Goal: Use online tool/utility: Utilize a website feature to perform a specific function

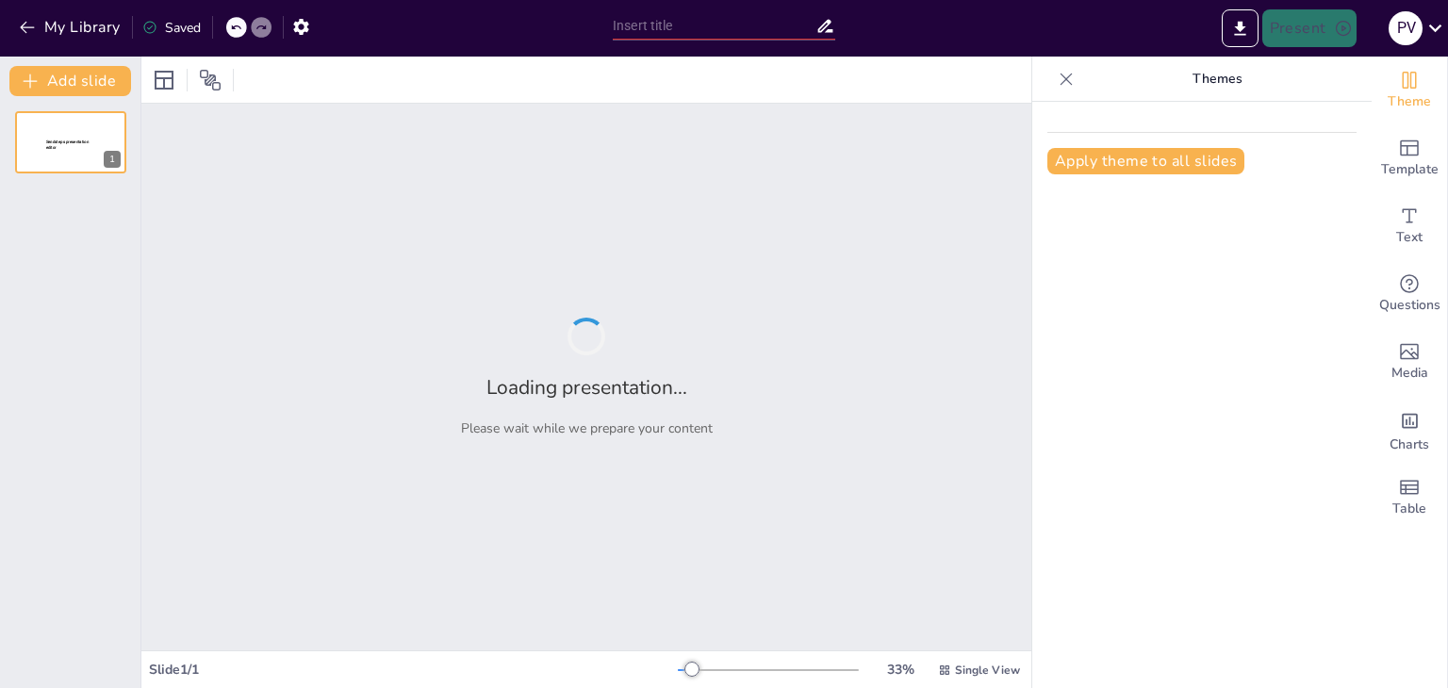
type input "Transformación Digital: Optimización de Procesos en EDUKKA a través de la Intel…"
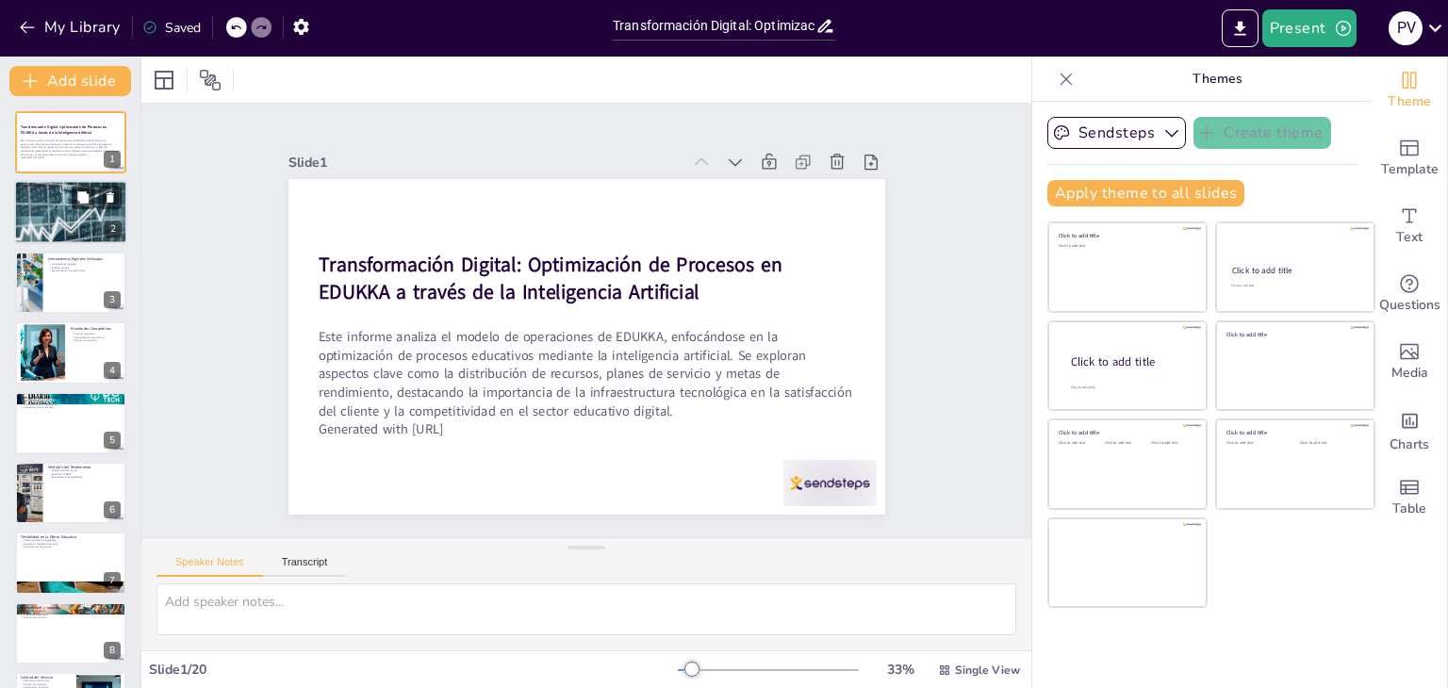
click at [49, 212] on div at bounding box center [70, 212] width 113 height 68
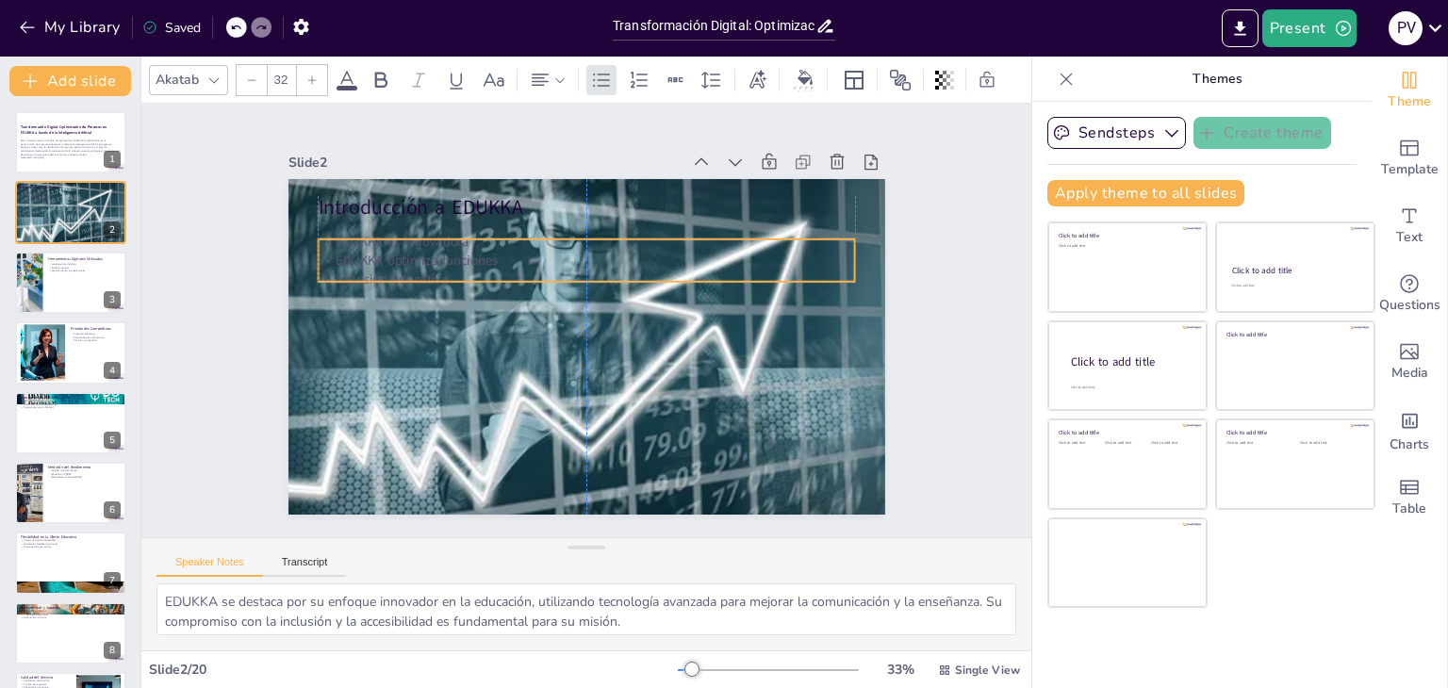
drag, startPoint x: 368, startPoint y: 242, endPoint x: 370, endPoint y: 258, distance: 16.1
click at [370, 258] on p "EDUKKA optimiza funciones" at bounding box center [592, 260] width 536 height 74
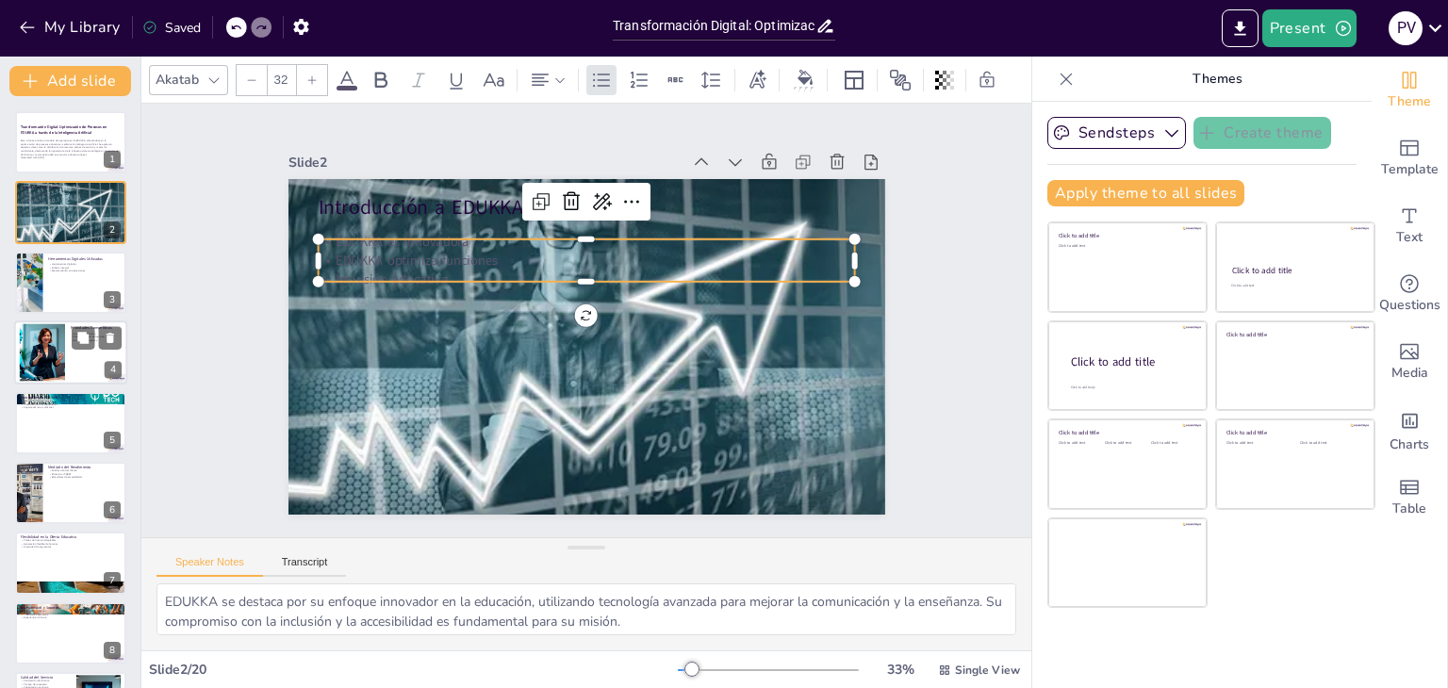
click at [30, 344] on div at bounding box center [42, 353] width 96 height 58
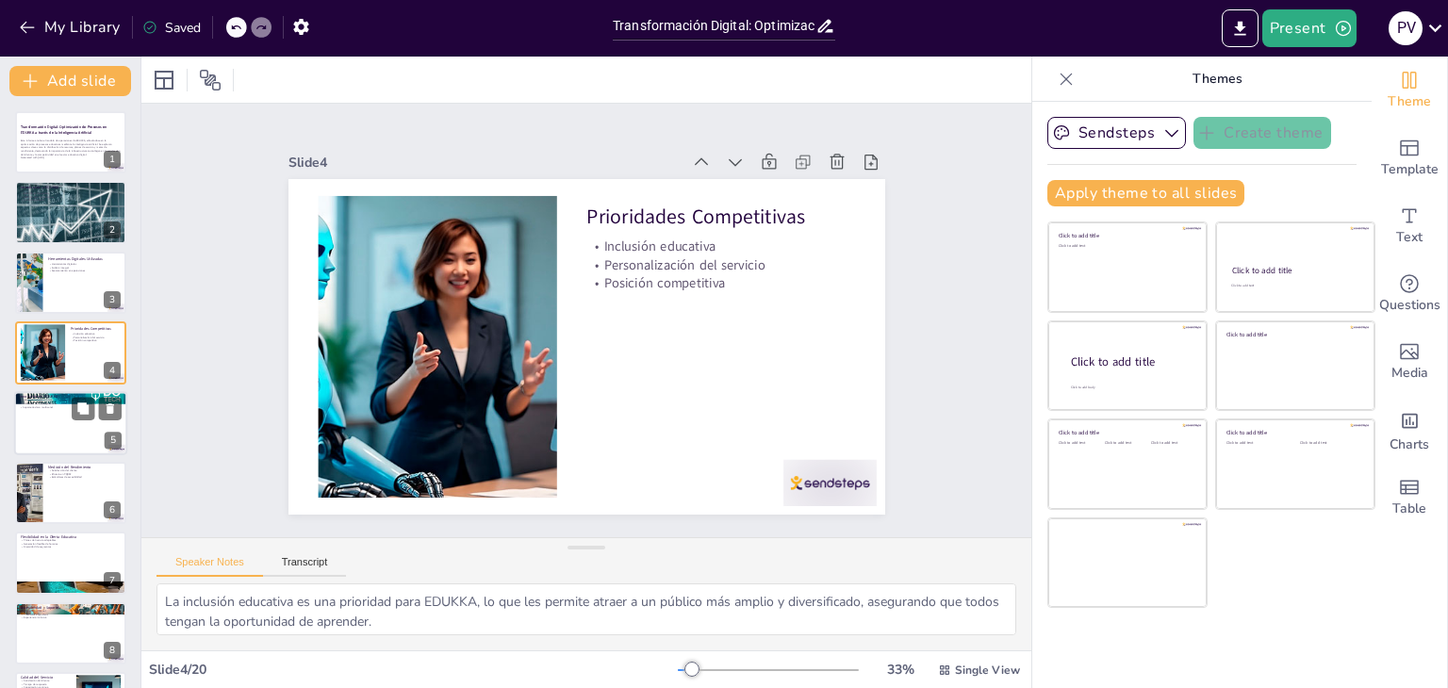
click at [78, 422] on div at bounding box center [70, 423] width 113 height 64
type textarea "La integración de tecnologías es fundamental para EDUKKA, ya que permite ofrece…"
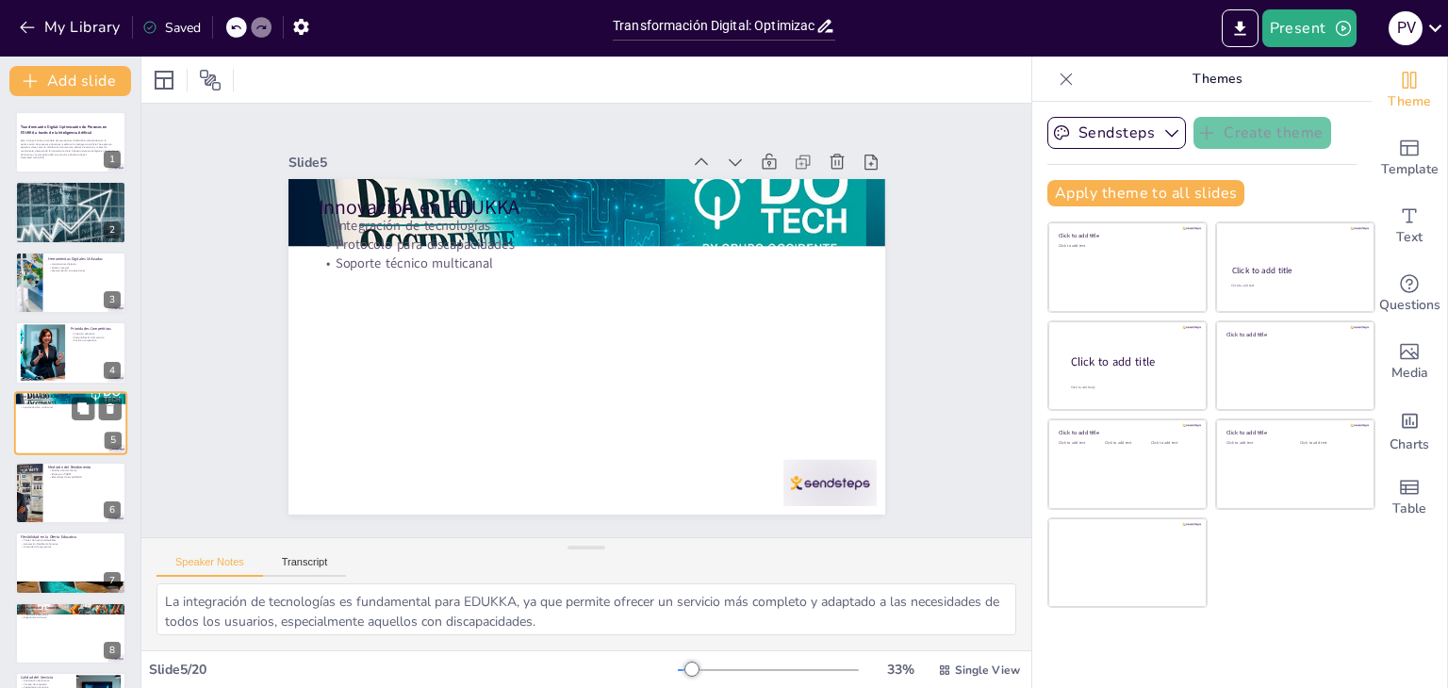
scroll to position [30, 0]
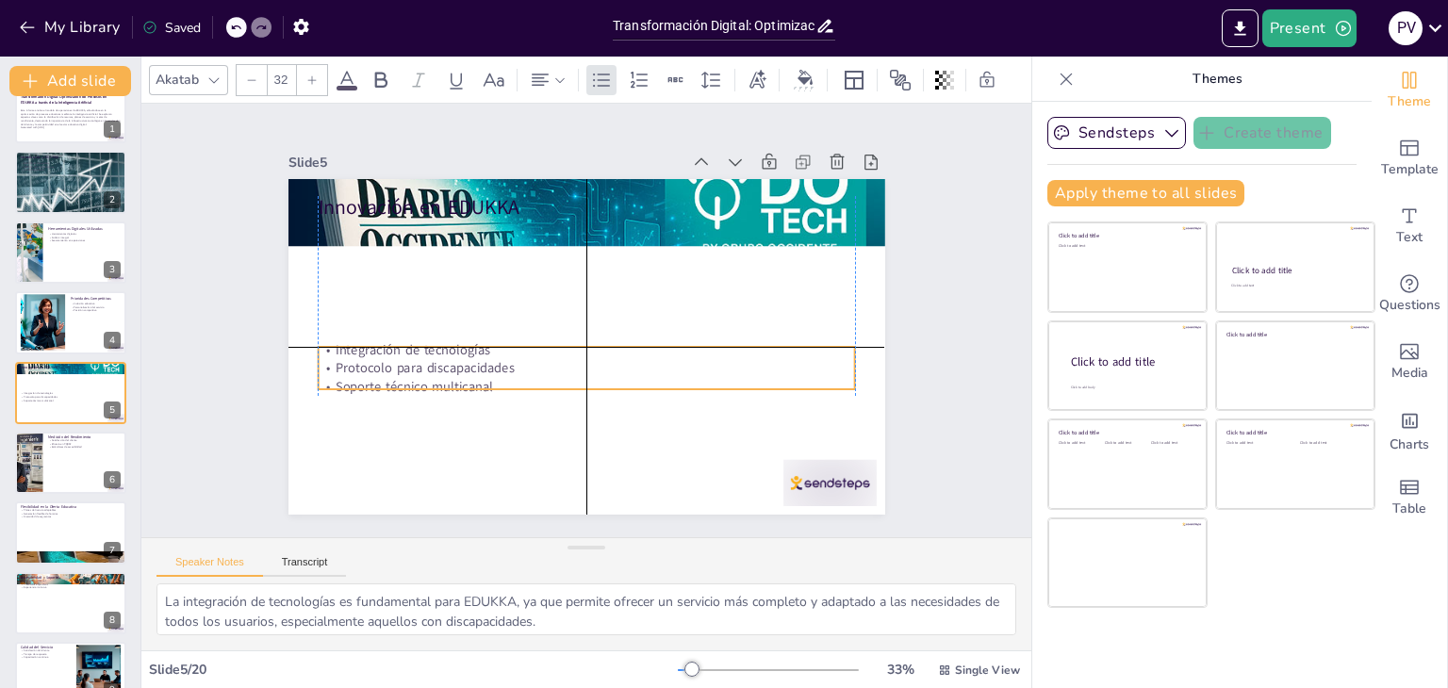
drag, startPoint x: 385, startPoint y: 248, endPoint x: 388, endPoint y: 310, distance: 62.3
click at [391, 378] on p "Soporte técnico multicanal" at bounding box center [586, 386] width 537 height 19
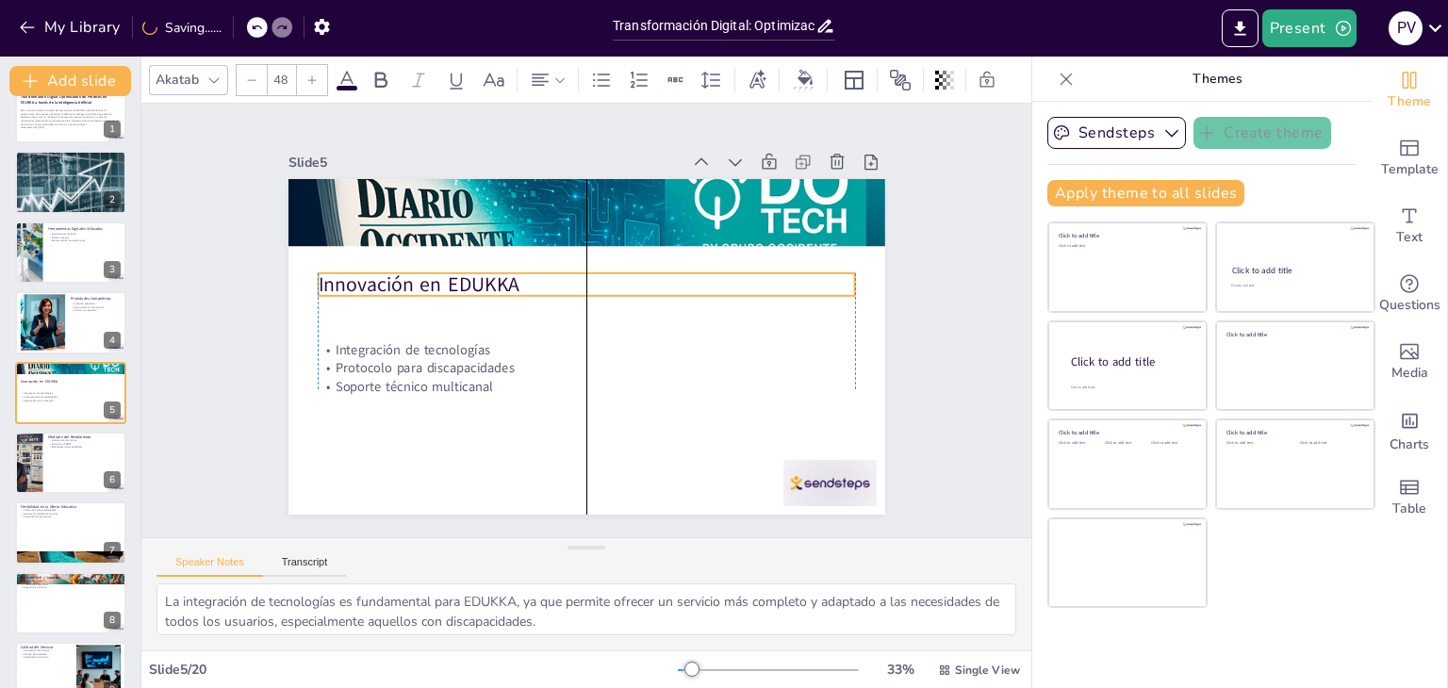
drag, startPoint x: 385, startPoint y: 199, endPoint x: 382, endPoint y: 276, distance: 77.4
click at [382, 276] on p "Innovación en EDUKKA" at bounding box center [586, 285] width 537 height 28
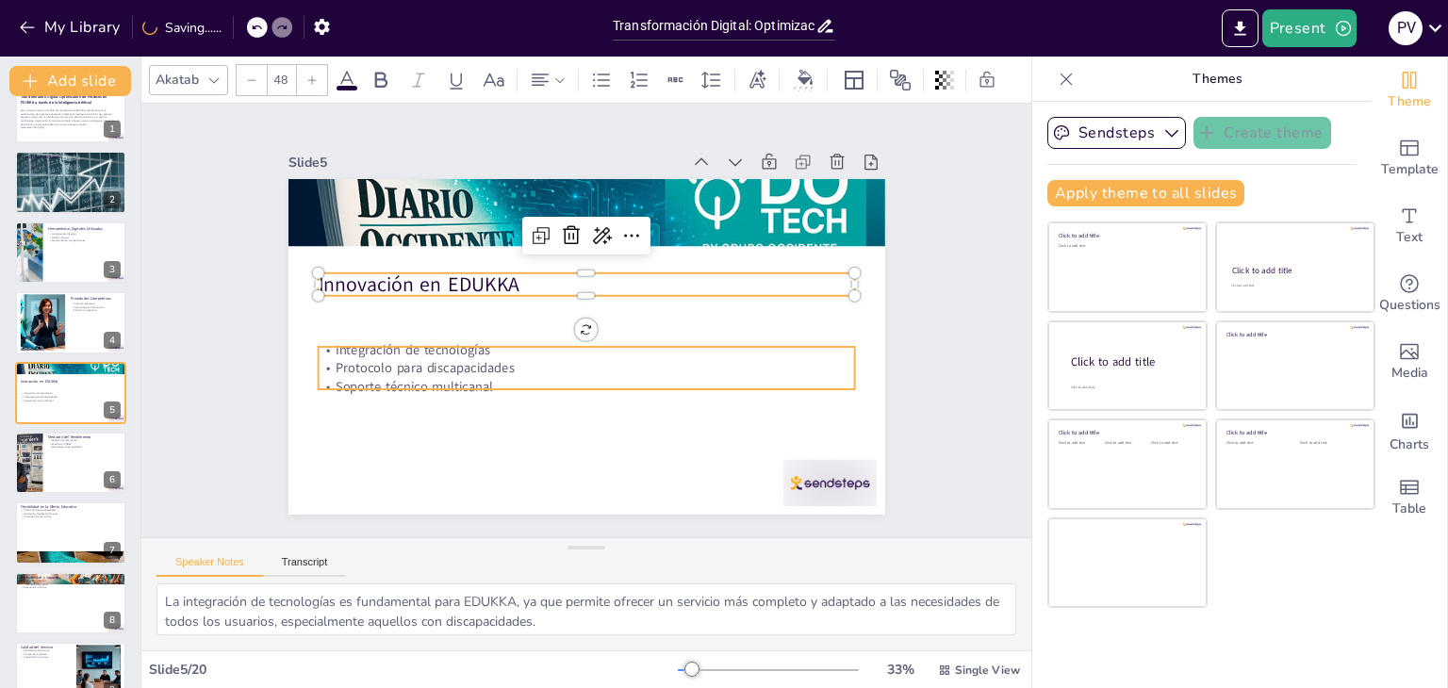
type input "32"
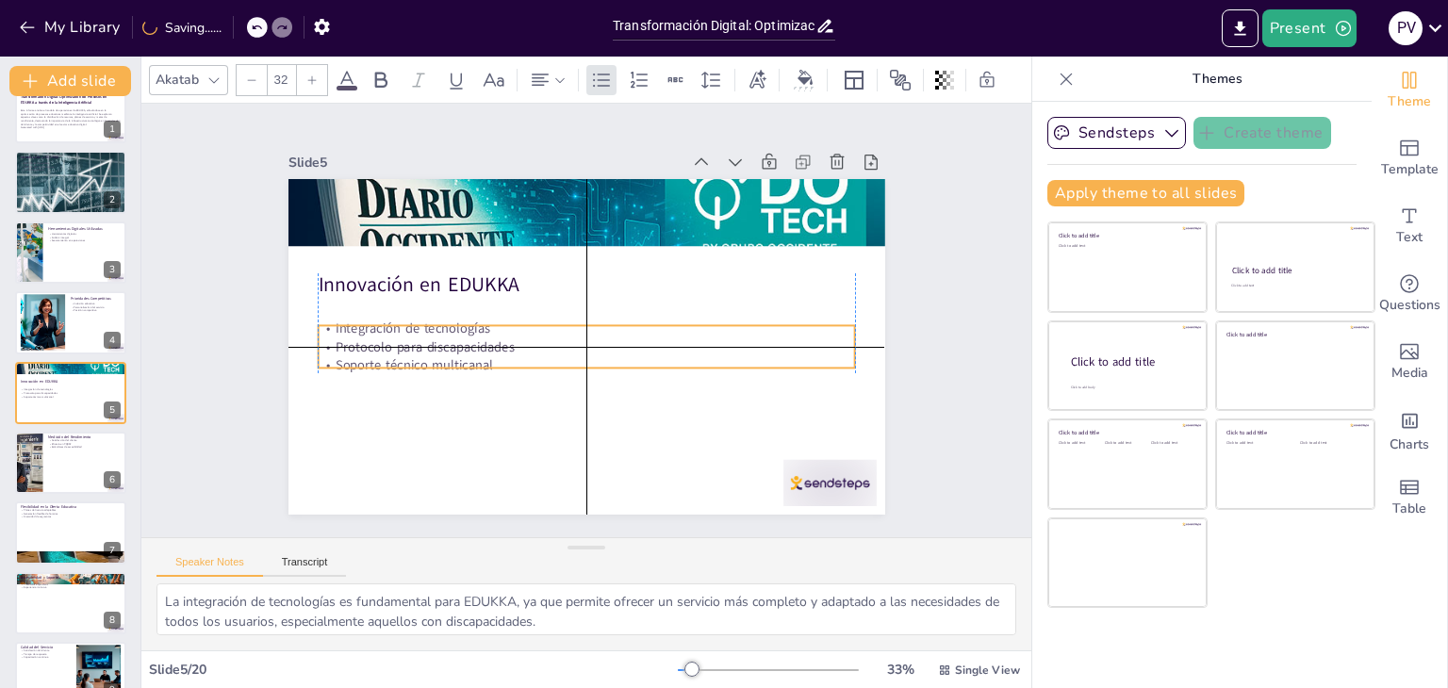
drag, startPoint x: 433, startPoint y: 348, endPoint x: 434, endPoint y: 329, distance: 18.9
click at [434, 329] on div "Integración de tecnologías Protocolo para discapacidades Soporte técnico multic…" at bounding box center [586, 347] width 537 height 56
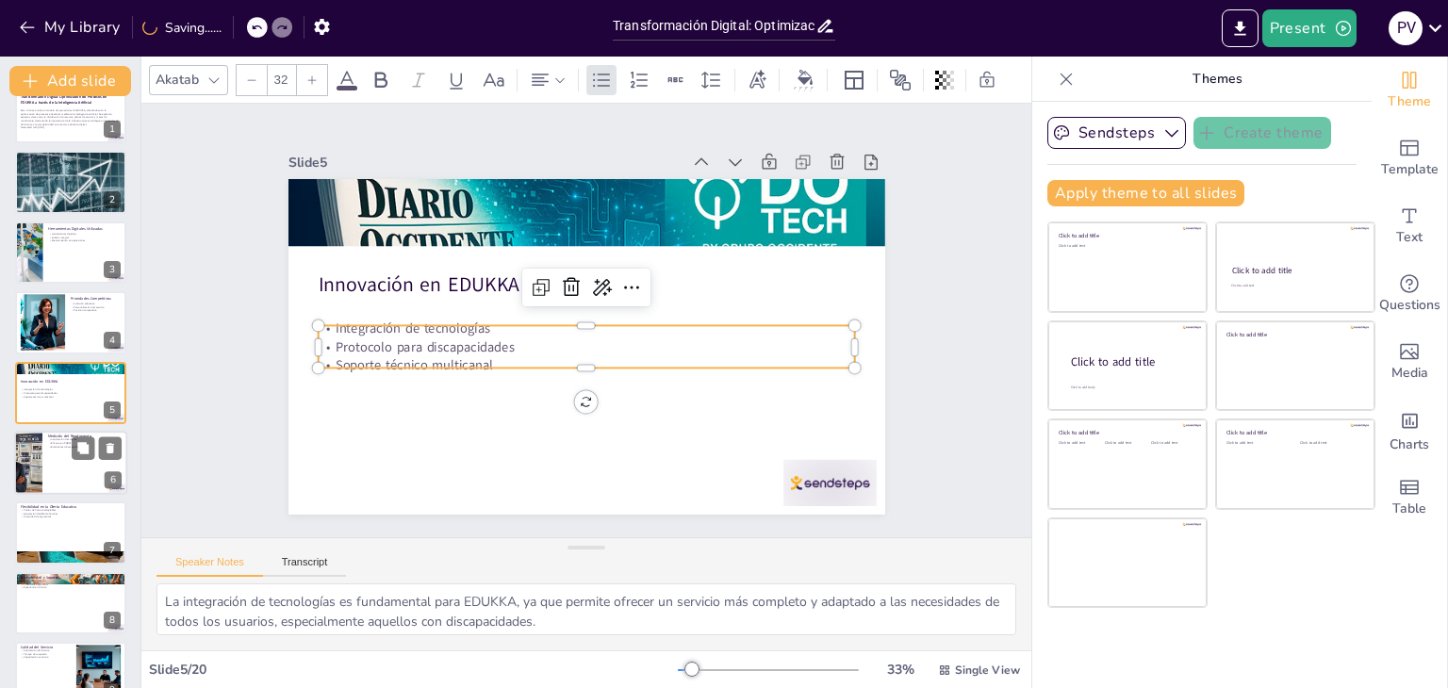
click at [72, 465] on div at bounding box center [70, 463] width 113 height 64
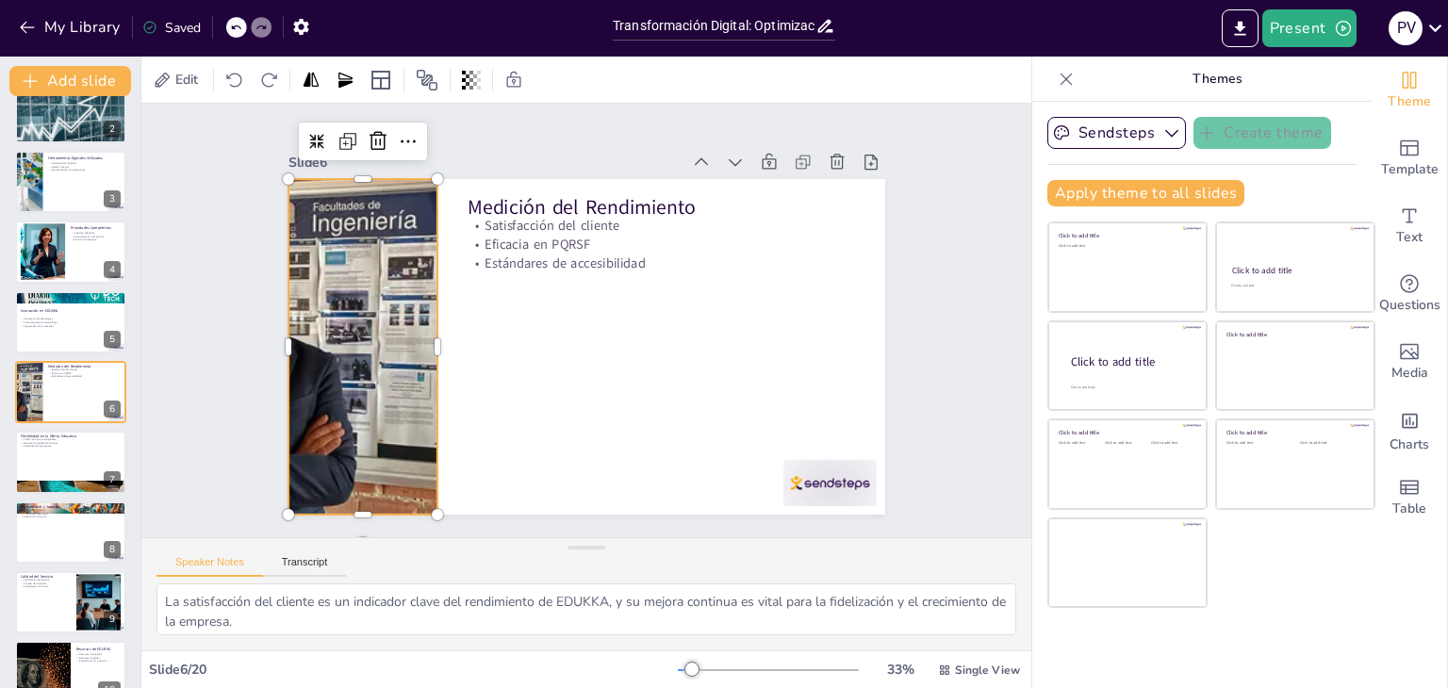
click at [347, 350] on div at bounding box center [360, 323] width 591 height 392
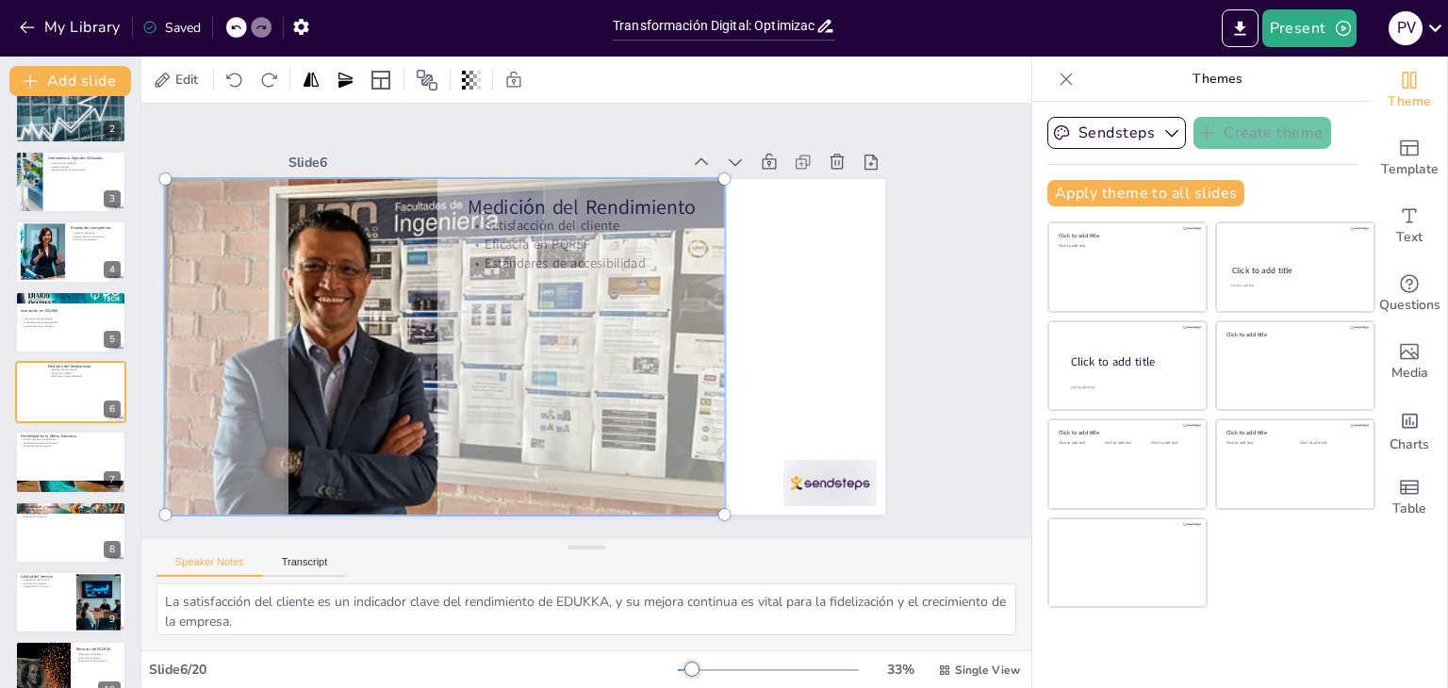
drag, startPoint x: 347, startPoint y: 350, endPoint x: 429, endPoint y: 369, distance: 84.2
click at [429, 369] on div at bounding box center [445, 347] width 582 height 358
click at [781, 370] on div at bounding box center [587, 347] width 597 height 336
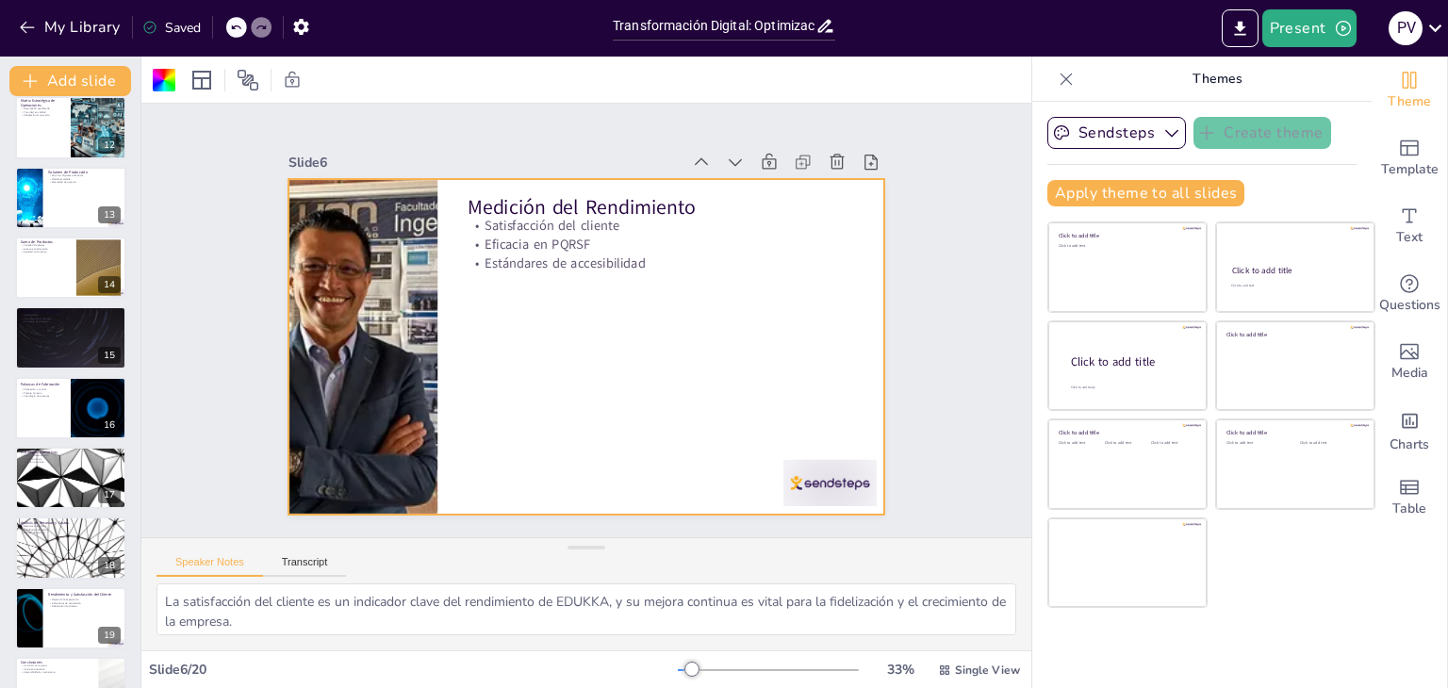
scroll to position [833, 0]
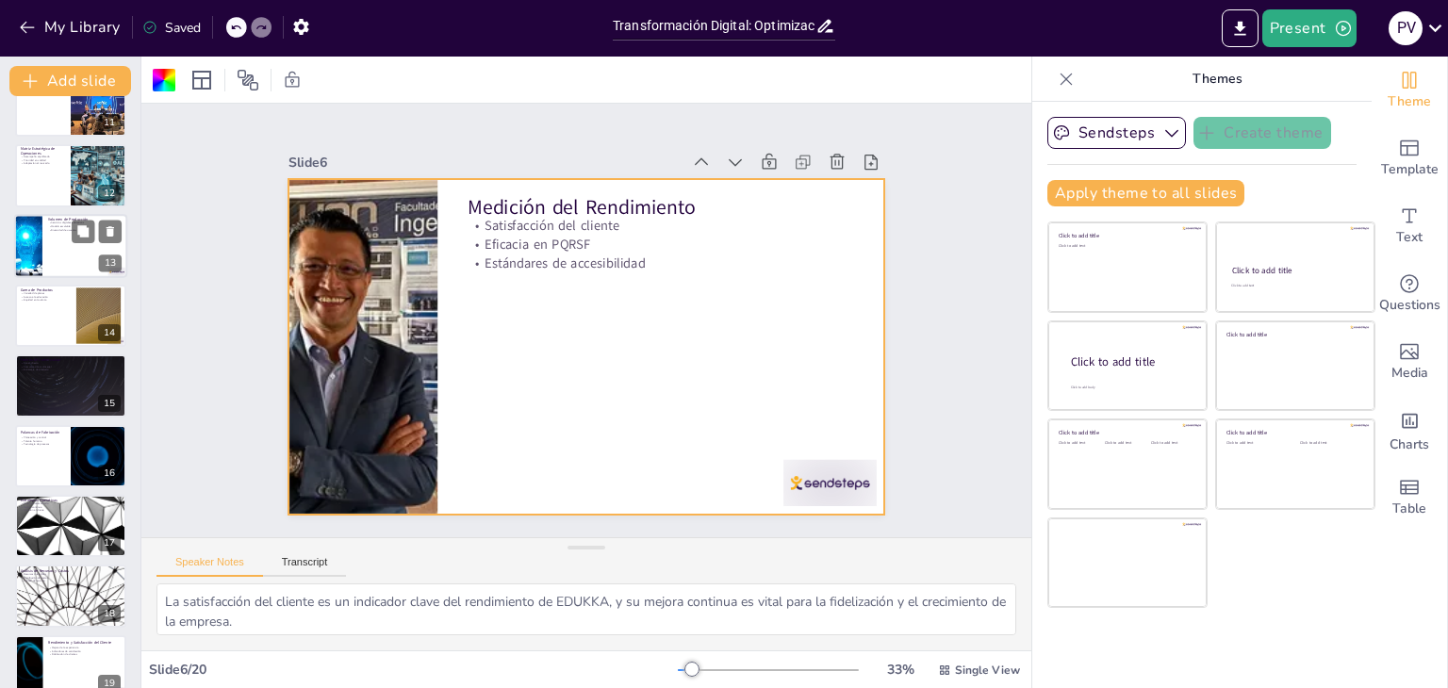
click at [48, 228] on p "Diversidad de usuarios" at bounding box center [85, 230] width 74 height 4
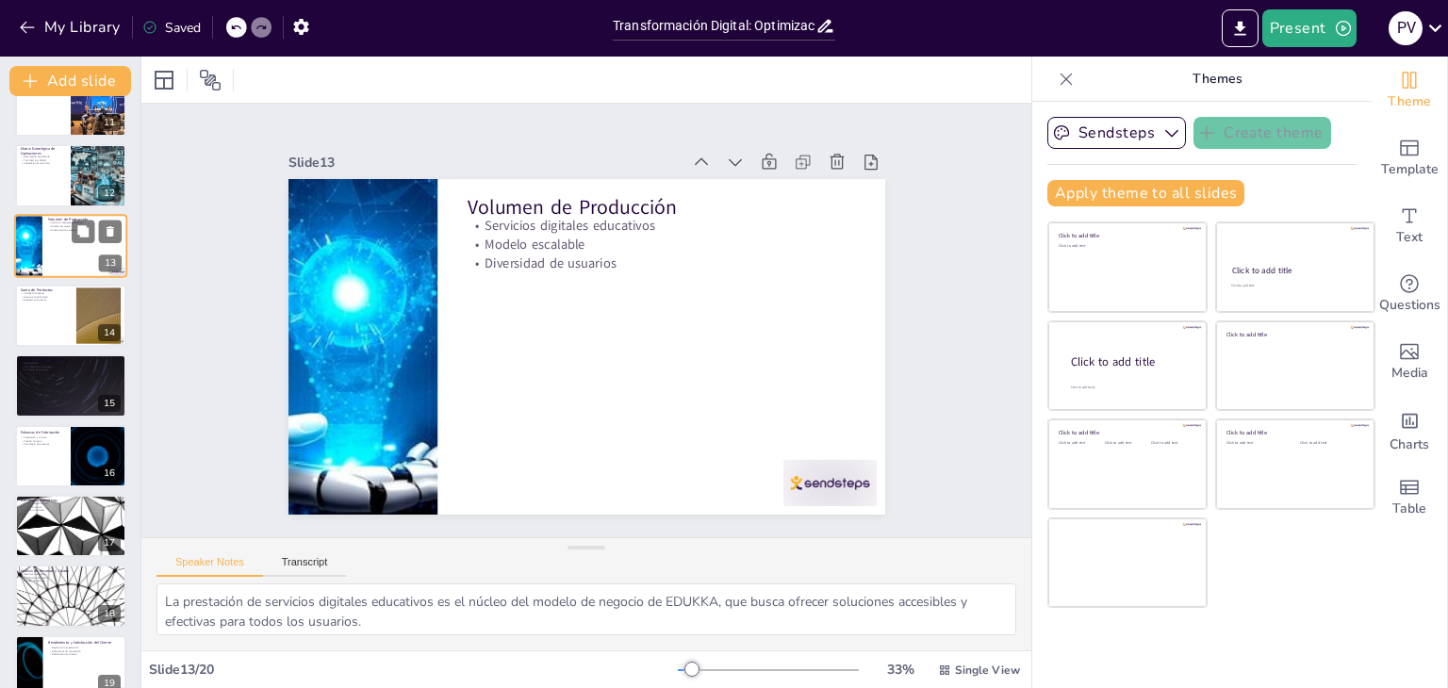
scroll to position [592, 0]
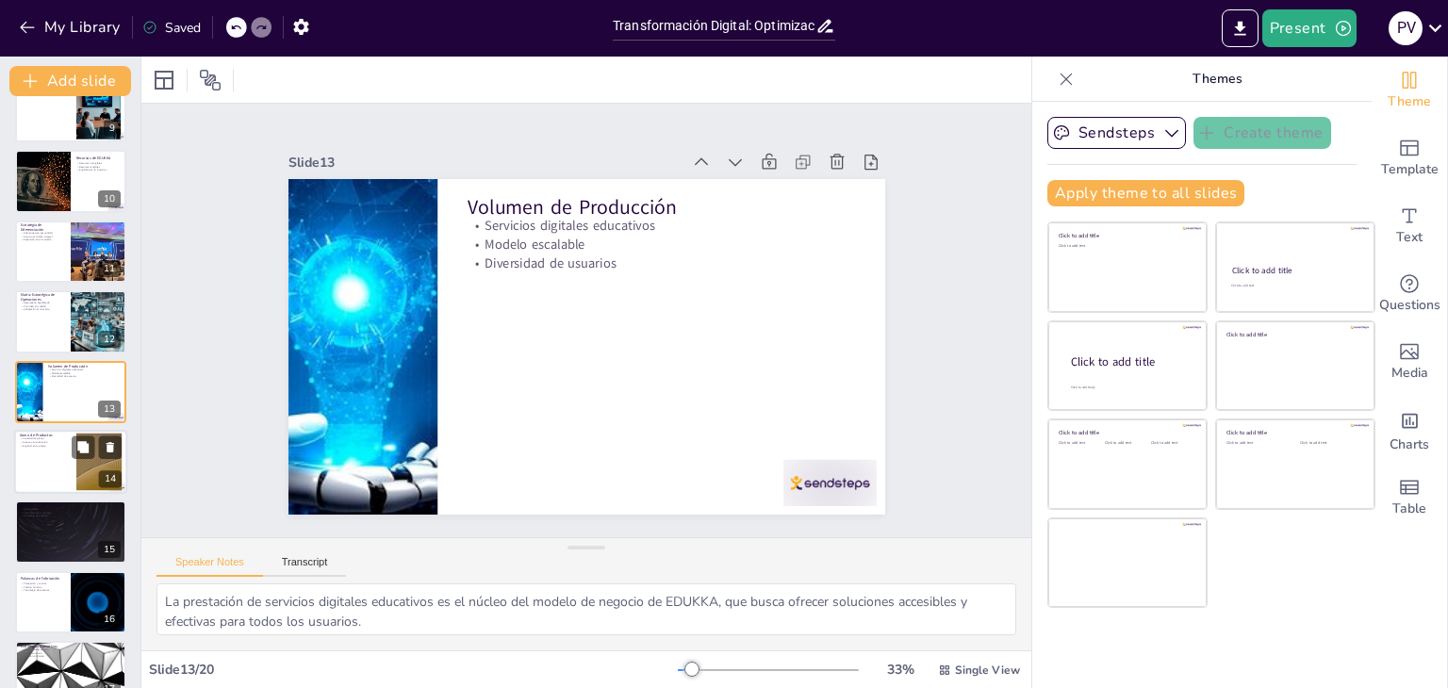
click at [53, 441] on p "Acceso a la educación" at bounding box center [45, 443] width 51 height 4
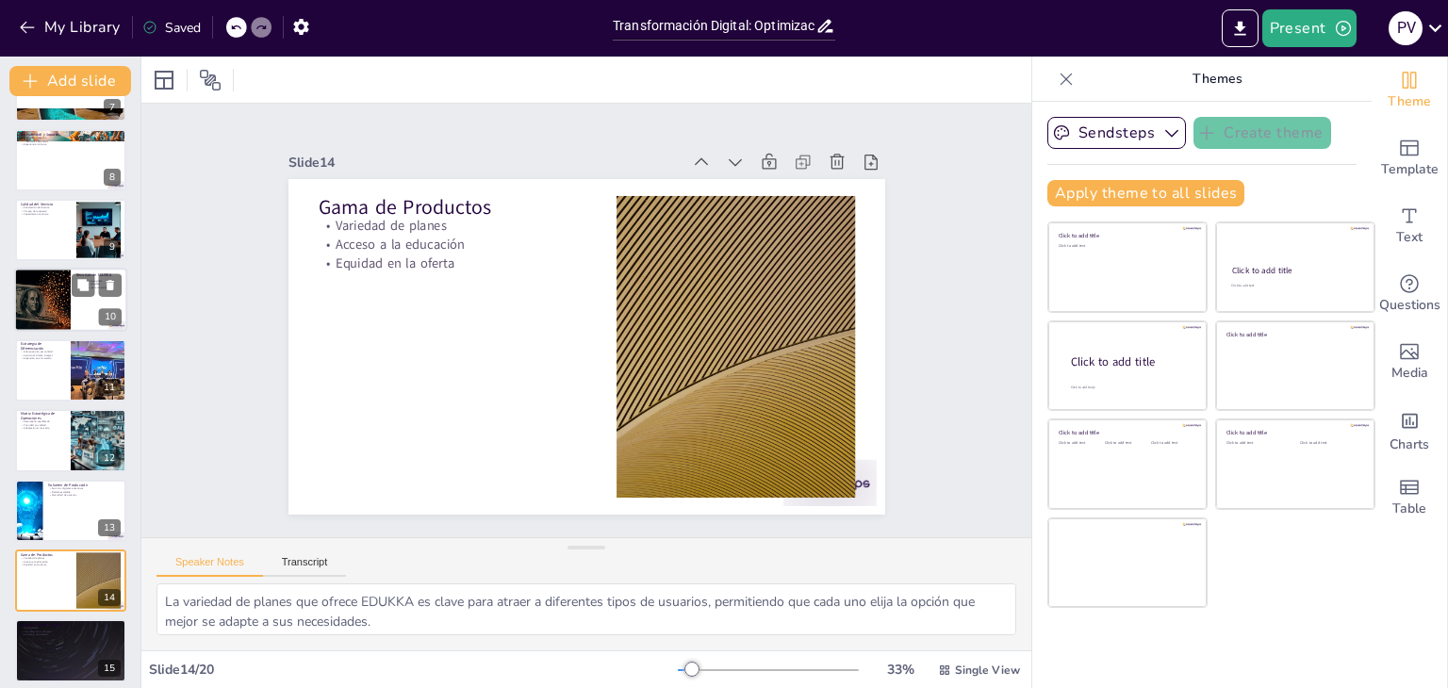
click at [52, 284] on div at bounding box center [42, 301] width 107 height 64
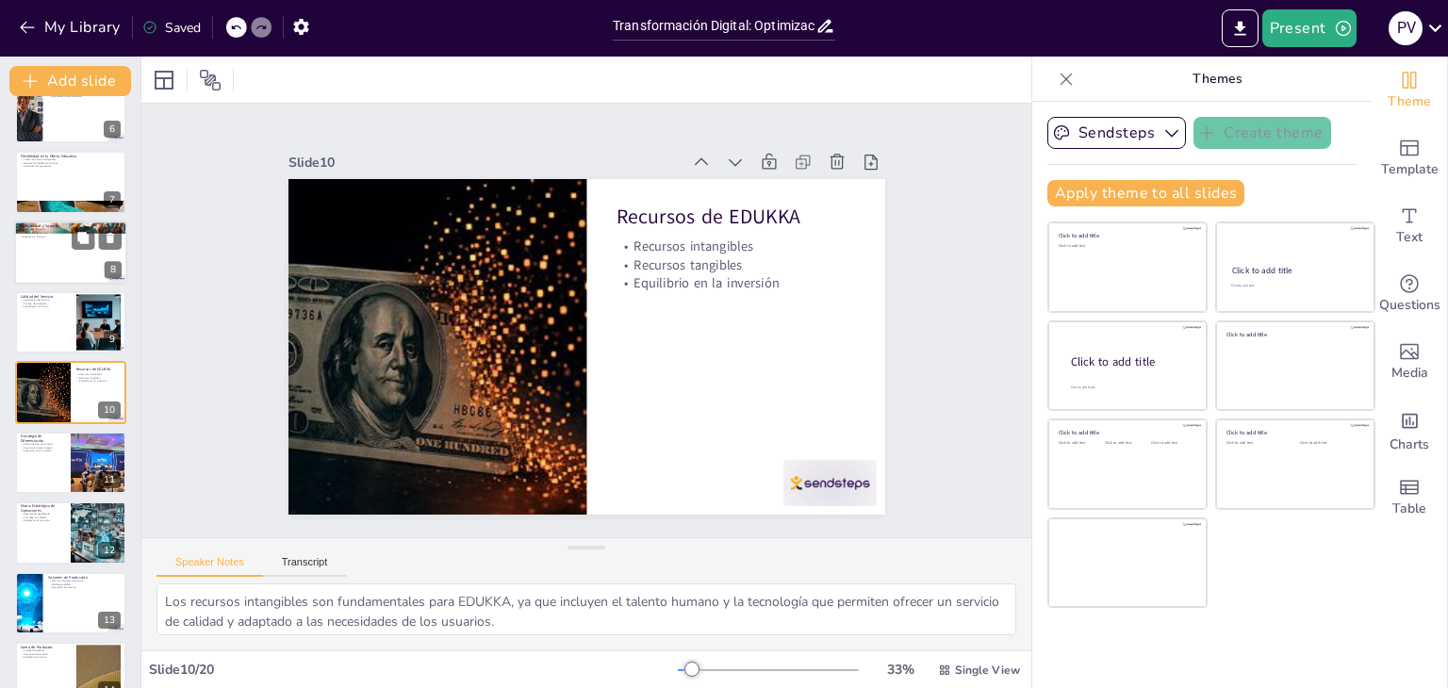
scroll to position [833, 0]
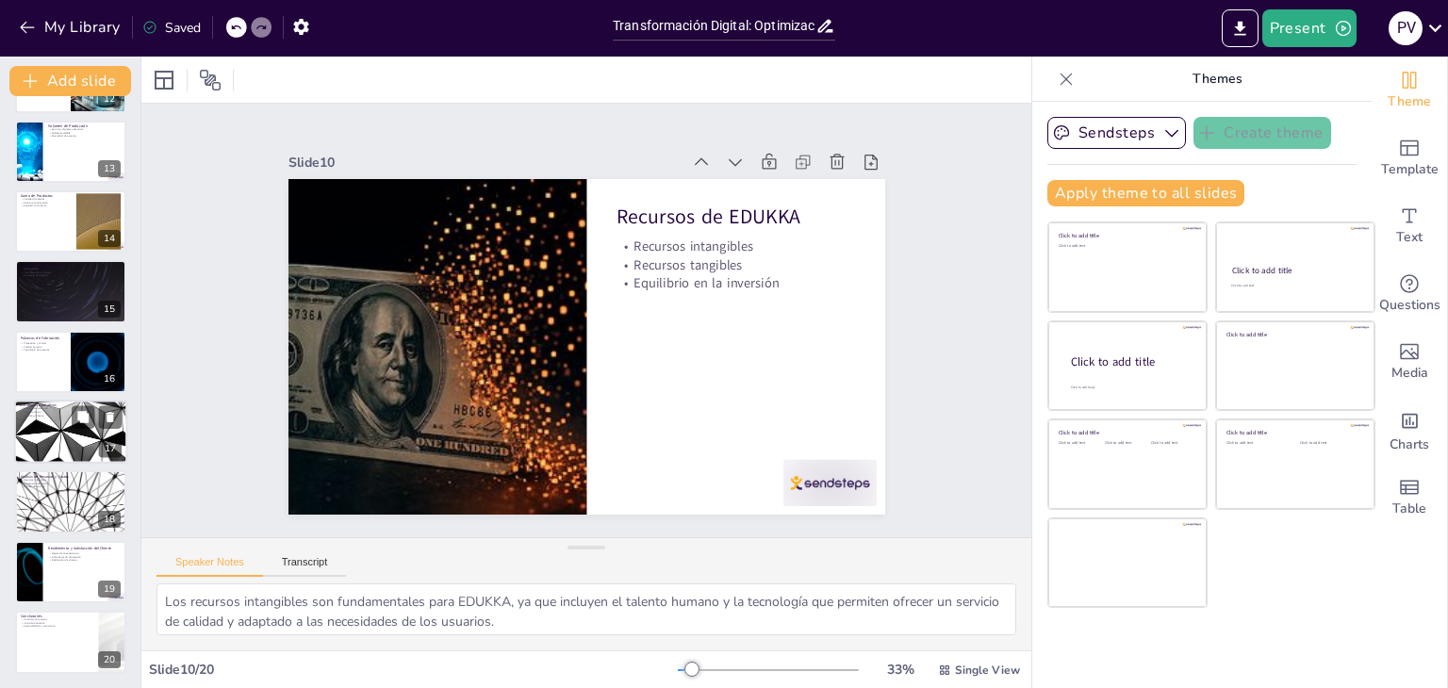
click at [30, 428] on div at bounding box center [70, 432] width 113 height 64
type textarea "La implementación de un sistema automatizado es fundamental para EDUKKA, ya que…"
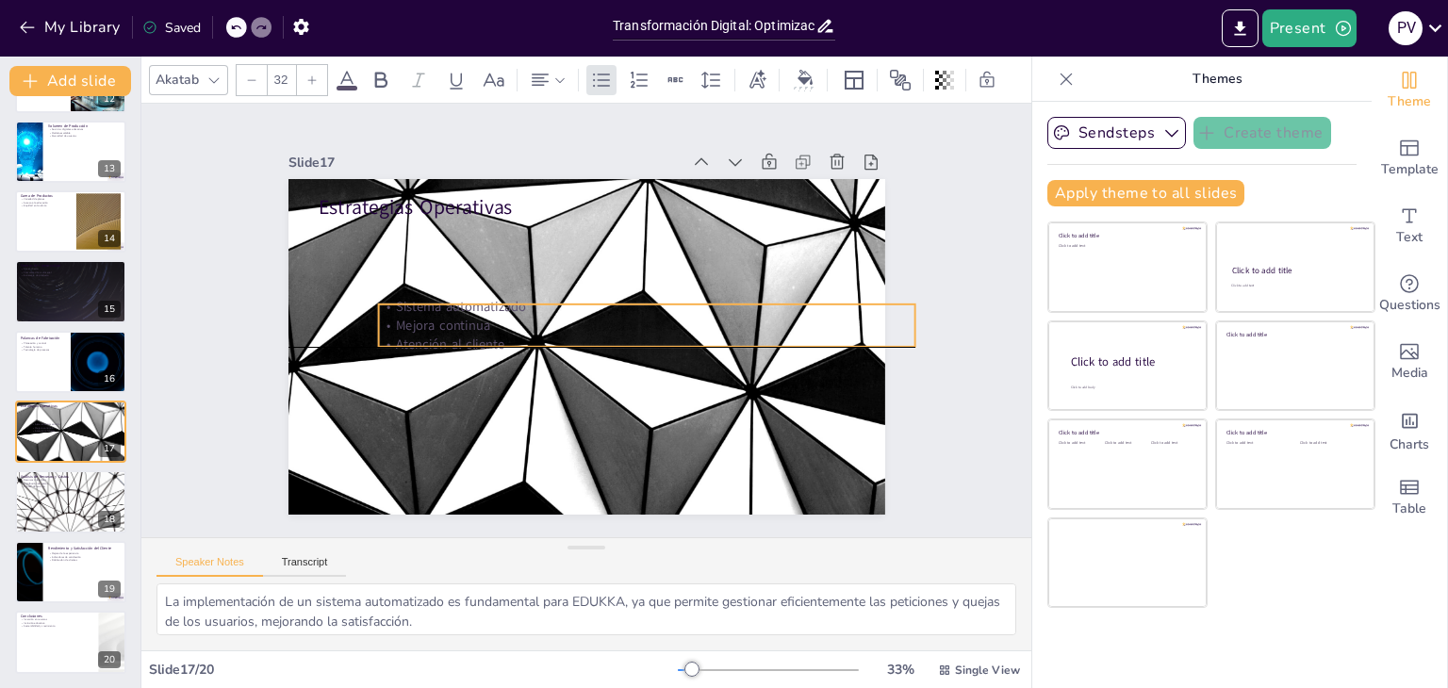
drag, startPoint x: 404, startPoint y: 241, endPoint x: 468, endPoint y: 333, distance: 111.2
click at [468, 333] on p "Mejora continua" at bounding box center [631, 360] width 445 height 331
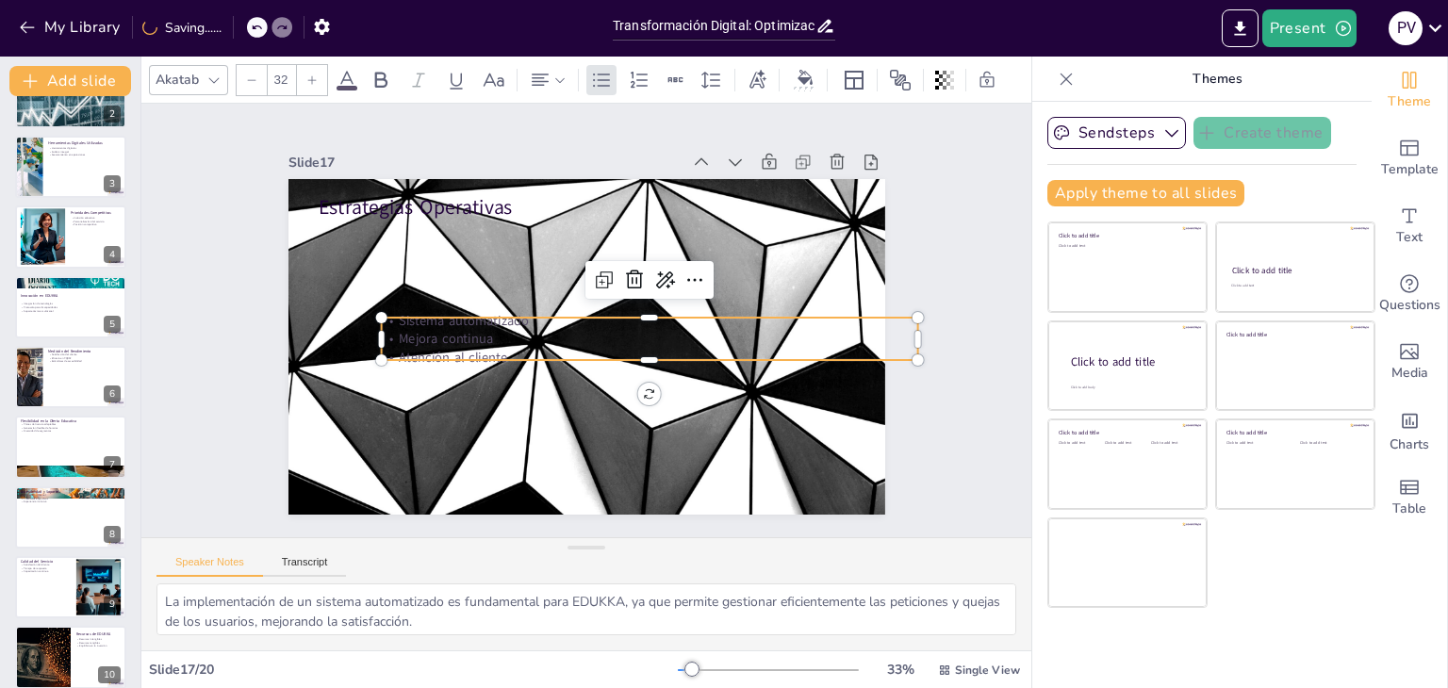
scroll to position [0, 0]
